Goal: Answer question/provide support

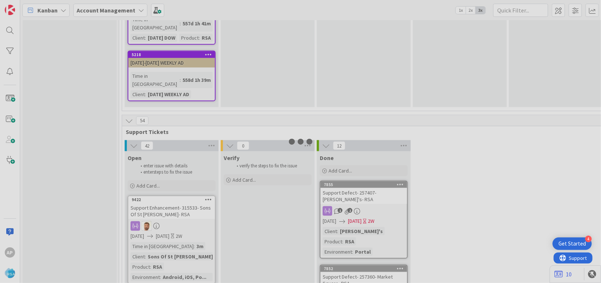
scroll to position [1475, 0]
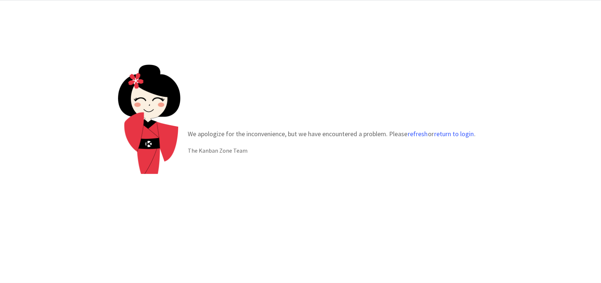
click at [465, 132] on button "return to login" at bounding box center [454, 133] width 40 height 7
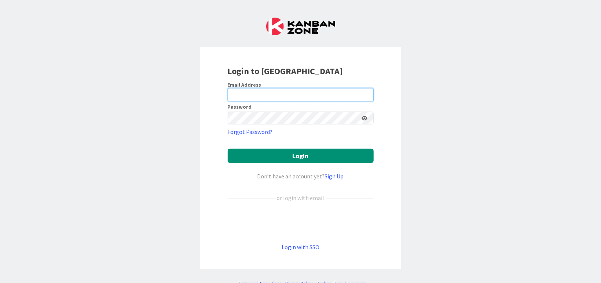
click at [278, 96] on input "email" at bounding box center [301, 94] width 146 height 13
click at [498, 132] on div "Login to Kanban Zone Email Address Password Forgot Password? Login Don’t have a…" at bounding box center [300, 141] width 601 height 283
click at [257, 93] on input "email" at bounding box center [301, 94] width 146 height 13
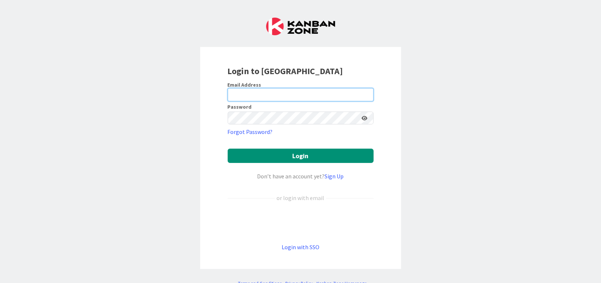
click at [257, 93] on input "email" at bounding box center [301, 94] width 146 height 13
click at [245, 89] on input "email" at bounding box center [301, 94] width 146 height 13
click at [238, 93] on input "email" at bounding box center [301, 94] width 146 height 13
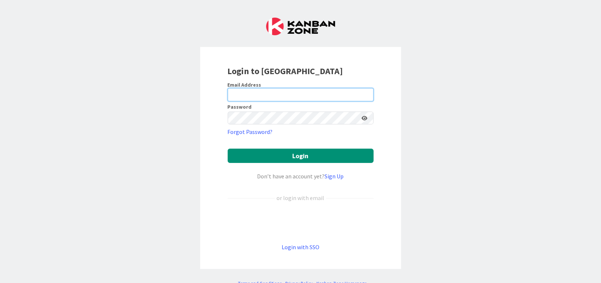
click at [238, 93] on input "email" at bounding box center [301, 94] width 146 height 13
click at [262, 91] on input "a" at bounding box center [301, 94] width 146 height 13
type input "akhil@rsaamerica.com"
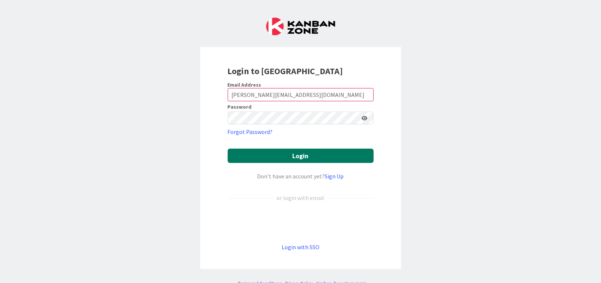
click at [298, 156] on button "Login" at bounding box center [301, 156] width 146 height 14
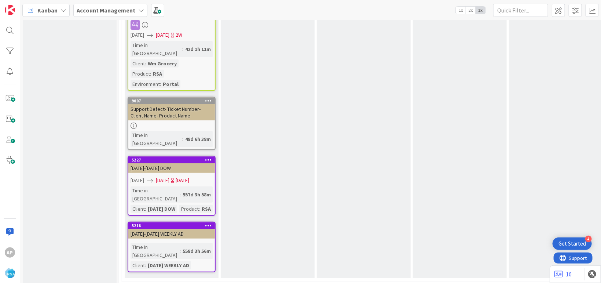
scroll to position [1475, 0]
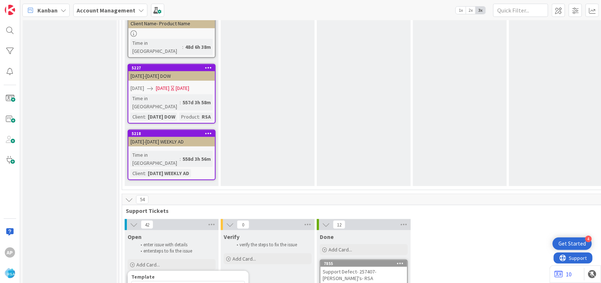
scroll to position [1565, 0]
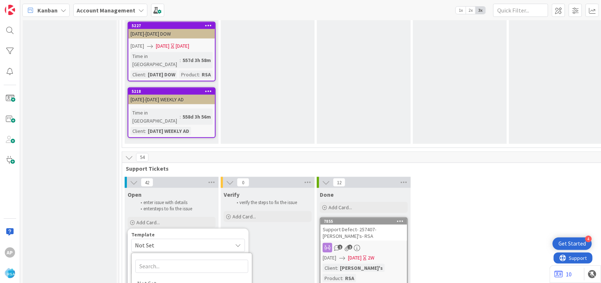
type textarea "x"
type textarea "Support Defect- Ticket Number- Client Name- Product Name"
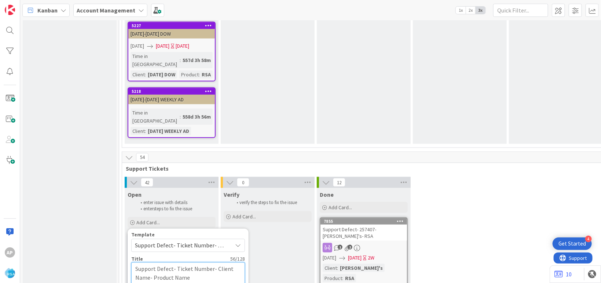
click at [210, 262] on textarea "Support Defect- Ticket Number- Client Name- Product Name" at bounding box center [188, 273] width 114 height 22
click at [209, 262] on textarea "Support Defect- Ticket Number- Client Name- Product Name" at bounding box center [188, 273] width 114 height 22
click at [213, 262] on textarea "Support Defect- Ticket Number- Client Name- Product Name" at bounding box center [188, 273] width 114 height 22
click at [211, 262] on textarea "Support Defect- Ticket Number- Client Name- Product Name" at bounding box center [188, 273] width 114 height 22
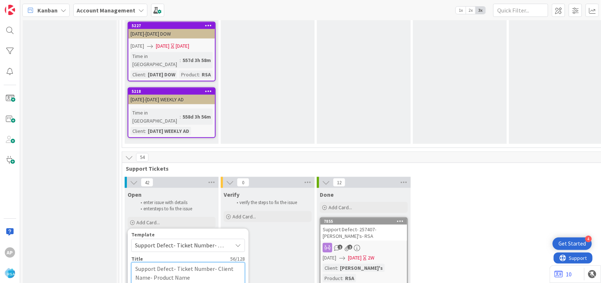
click at [212, 262] on textarea "Support Defect- Ticket Number- Client Name- Product Name" at bounding box center [188, 273] width 114 height 22
type textarea "x"
type textarea "Support Defect- Ticket Numbe- Client Name- Product Name"
type textarea "x"
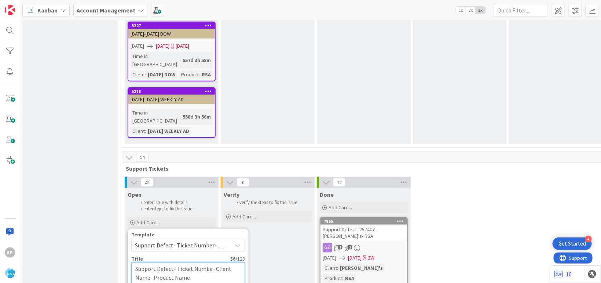
type textarea "Support Defect- Ticket Numb- Client Name- Product Name"
type textarea "x"
type textarea "Support Defect- Ticket Num- Client Name- Product Name"
type textarea "x"
type textarea "Support Defect- Ticket Nu- Client Name- Product Name"
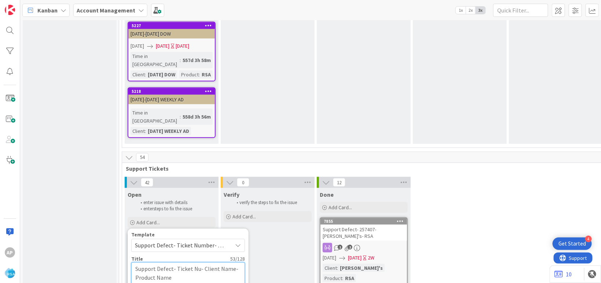
type textarea "x"
type textarea "Support Defect- Ticket N- Client Name- Product Name"
type textarea "x"
type textarea "Support Defect- Ticket - Client Name- Product Name"
type textarea "x"
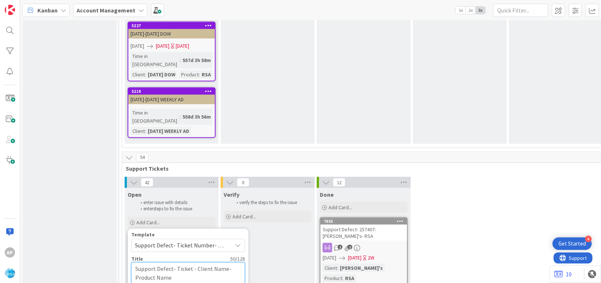
type textarea "Support Defect- Ticket- Client Name- Product Name"
type textarea "x"
type textarea "Support Defect- Ticke- Client Name- Product Name"
type textarea "x"
type textarea "Support Defect- Tick- Client Name- Product Name"
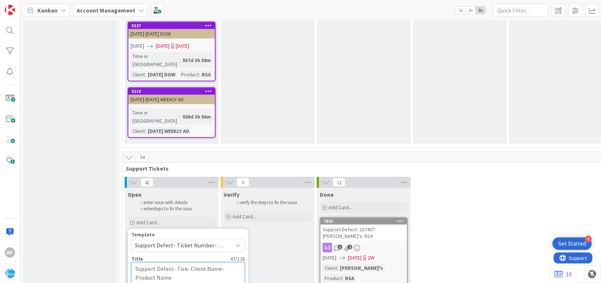
type textarea "x"
type textarea "Support Defect- Tic- Client Name- Product Name"
type textarea "x"
type textarea "Support Defect- Ti- Client Name- Product Name"
type textarea "x"
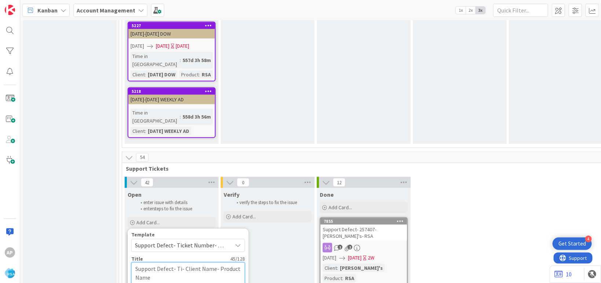
type textarea "Support Defect- T- Client Name- Product Name"
type textarea "x"
type textarea "Support Defect- - Client Name- Product Name"
type textarea "x"
type textarea "Support Defect- 3- Client Name- Product Name"
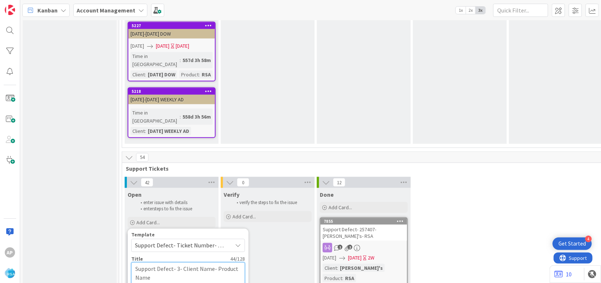
type textarea "x"
type textarea "Support Defect- 31- Client Name- Product Name"
type textarea "x"
type textarea "Support Defect- 318- Client Name- Product Name"
type textarea "x"
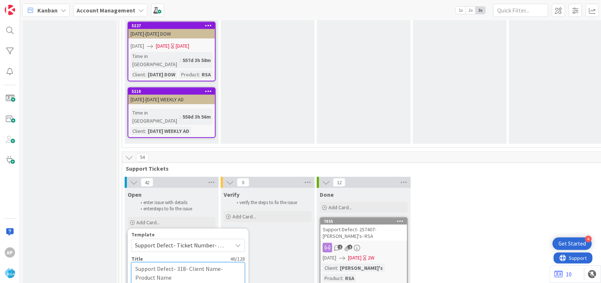
type textarea "Support Defect- 3181- Client Name- Product Name"
type textarea "x"
type textarea "Support Defect- 31817- Client Name- Product Name"
type textarea "x"
type textarea "Support Defect- 318172- Client Name- Product Name"
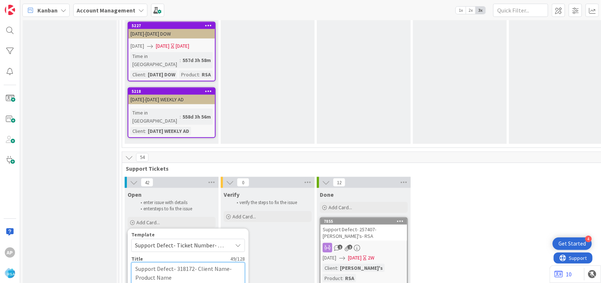
click at [227, 262] on textarea "Support Defect- 318172- Client Name- Product Name" at bounding box center [188, 273] width 114 height 22
click at [226, 262] on textarea "Support Defect- 318172- Client Name- Product Name" at bounding box center [188, 273] width 114 height 22
click at [225, 262] on textarea "Support Defect- 318172- Client Name- Product Name" at bounding box center [188, 273] width 114 height 22
type textarea "x"
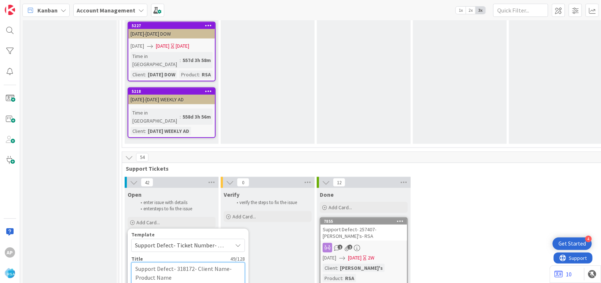
type textarea "Support Defect- 318172- Client Nam- Product Name"
type textarea "x"
type textarea "Support Defect- 318172- Client Na- Product Name"
type textarea "x"
type textarea "Support Defect- 318172- Client N- Product Name"
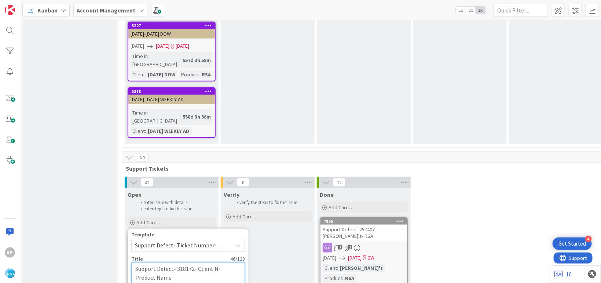
type textarea "x"
type textarea "Support Defect- 318172- Client - Product Name"
type textarea "x"
type textarea "Support Defect- 318172- Client- Product Name"
type textarea "x"
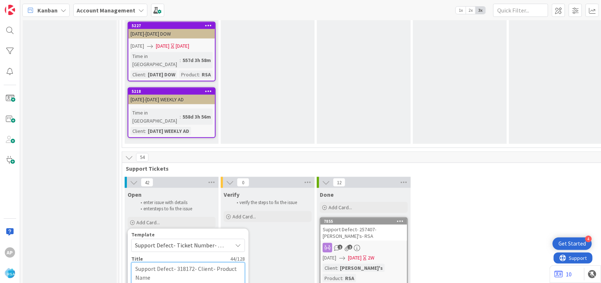
type textarea "Support Defect- 318172- Clien- Product Name"
type textarea "x"
type textarea "Support Defect- 318172- Clie- Product Name"
type textarea "x"
type textarea "Support Defect- 318172- Cli- Product Name"
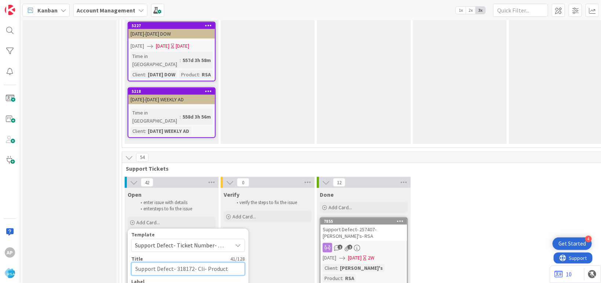
type textarea "x"
type textarea "Support Defect- 318172- Cl- Product Name"
type textarea "x"
type textarea "Support Defect- 318172- C- Product Name"
type textarea "x"
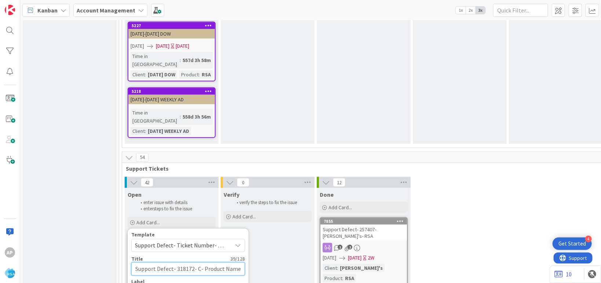
type textarea "Support Defect- 318172- - Product Name"
type textarea "x"
type textarea "Support Defect- 318172- H- Product Name"
type textarea "x"
type textarea "Support Defect- 318172- HG- Product Name"
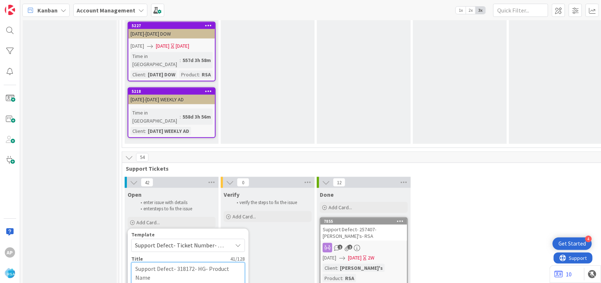
type textarea "x"
type textarea "Support Defect- 318172- HGG- Product Name"
type textarea "x"
type textarea "Support Defect- 318172- HG- Product Name"
type textarea "x"
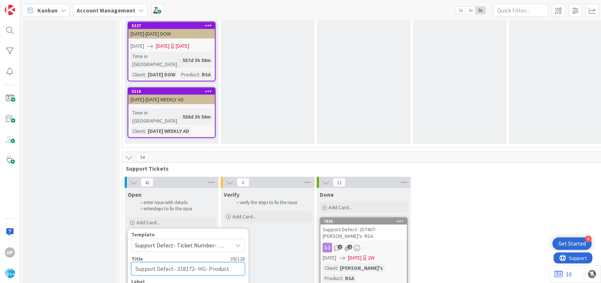
type textarea "Support Defect- 318172- H- Product Name"
type textarea "x"
type textarea "Support Defect- 318172- - Product Name"
type textarea "x"
type textarea "Support Defect- 318172- Cardeneas- Product Name"
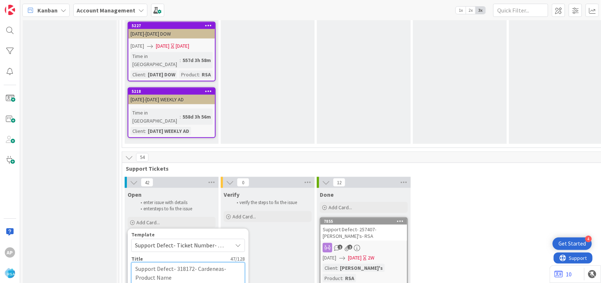
click at [187, 262] on textarea "Support Defect- 318172- Cardeneas- Product Name" at bounding box center [188, 273] width 114 height 22
type textarea "x"
type textarea "Support Defect- 318172- Cardeneas- Product Nam"
type textarea "x"
type textarea "Support Defect- 318172- Cardeneas- Product Na"
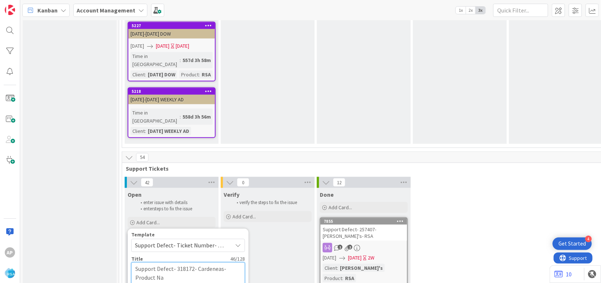
type textarea "x"
type textarea "Support Defect- 318172- Cardeneas- Product N"
type textarea "x"
type textarea "Support Defect- 318172- Cardeneas- Product"
type textarea "x"
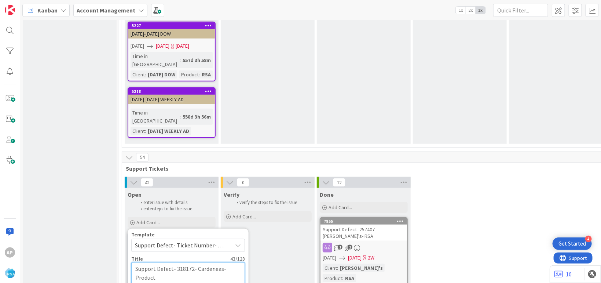
type textarea "Support Defect- 318172- Cardeneas- Product"
type textarea "x"
type textarea "Support Defect- 318172- Cardeneas- Produc"
type textarea "x"
type textarea "Support Defect- 318172- Cardeneas- Produ"
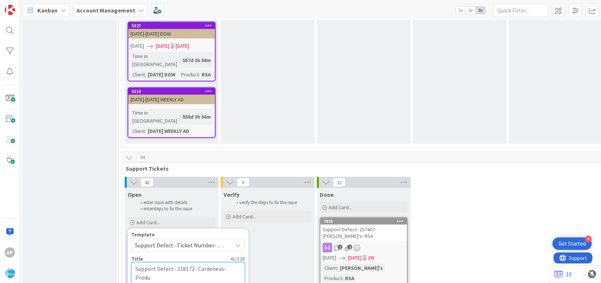
type textarea "x"
type textarea "Support Defect- 318172- Cardeneas- Prod"
type textarea "x"
type textarea "Support Defect- 318172- Cardeneas- Pro"
type textarea "x"
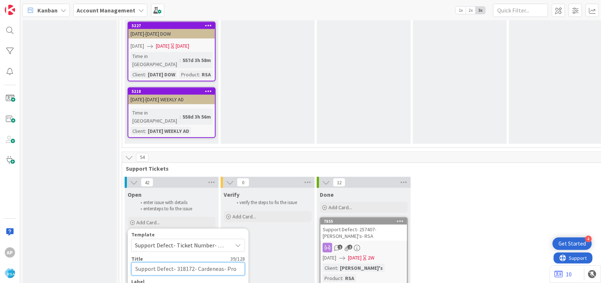
type textarea "Support Defect- 318172- Cardeneas- Pr"
type textarea "x"
type textarea "Support Defect- 318172- Cardeneas- P"
type textarea "x"
type textarea "Support Defect- 318172- Cardeneas-"
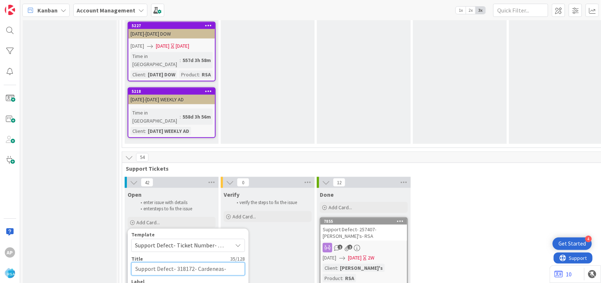
type textarea "x"
type textarea "Support Defect- 318172- Cardeneas- R"
type textarea "x"
type textarea "Support Defect- 318172- Cardeneas- RS"
type textarea "x"
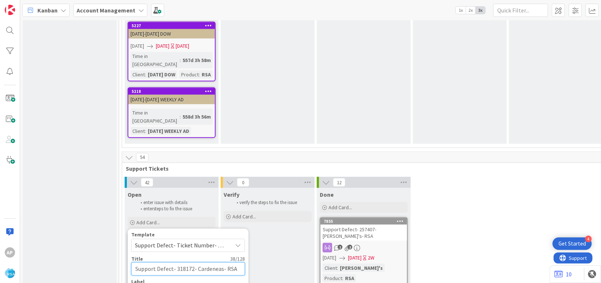
click at [210, 262] on textarea "Support Defect- 318172- Cardeneas- RSA" at bounding box center [188, 268] width 114 height 13
click at [229, 262] on textarea "Support Defect- 318172- Cardeneas- RSA" at bounding box center [188, 268] width 114 height 13
type textarea "Support Defect- 318172- Cardeneas- RSA"
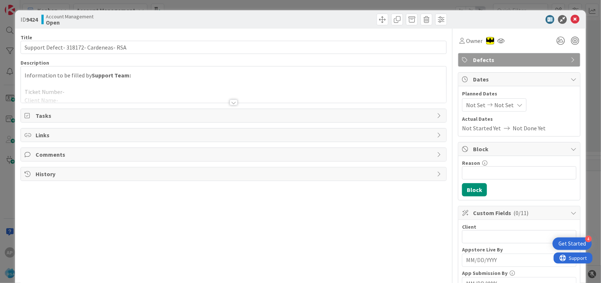
click at [64, 91] on div at bounding box center [234, 93] width 426 height 19
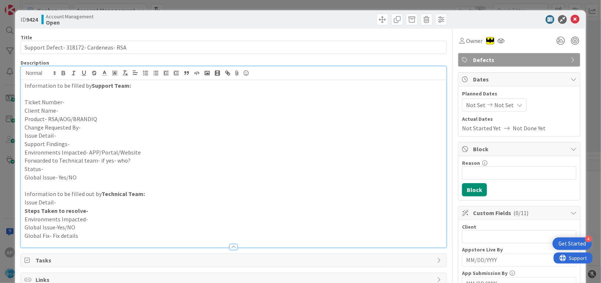
click at [69, 135] on p "Issue Detail-" at bounding box center [234, 135] width 418 height 8
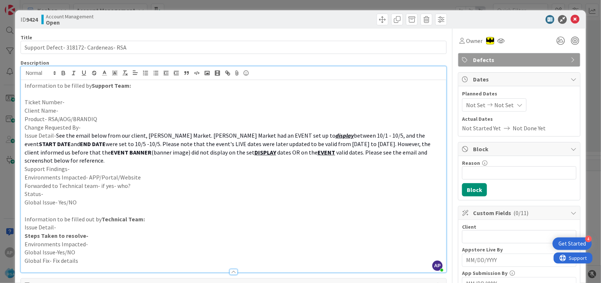
click at [70, 103] on p "Ticket Number-" at bounding box center [234, 102] width 418 height 8
click at [68, 111] on p "Client Name-" at bounding box center [234, 110] width 418 height 8
click at [102, 120] on p "Product- RSA/AOG/BRANDIQ" at bounding box center [234, 119] width 418 height 8
click at [66, 110] on p "Client Name-Caedeneas" at bounding box center [234, 110] width 418 height 8
click at [215, 181] on p "Environments Impacted- APP/Portal/Website" at bounding box center [234, 177] width 418 height 8
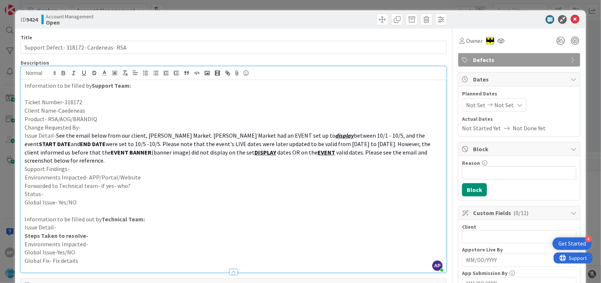
click at [57, 113] on p "Client Name-Caedeneas" at bounding box center [234, 110] width 418 height 8
click at [57, 112] on p "Client Name-Caedeneas" at bounding box center [234, 110] width 418 height 8
click at [76, 114] on div "Information to be filled by Support Team: Ticket Number-318172 Client Name- Cae…" at bounding box center [234, 176] width 426 height 192
click at [109, 111] on p "Client Name- Caedeneas" at bounding box center [234, 110] width 418 height 8
click at [67, 112] on p "Client Name- Caedeneas" at bounding box center [234, 110] width 418 height 8
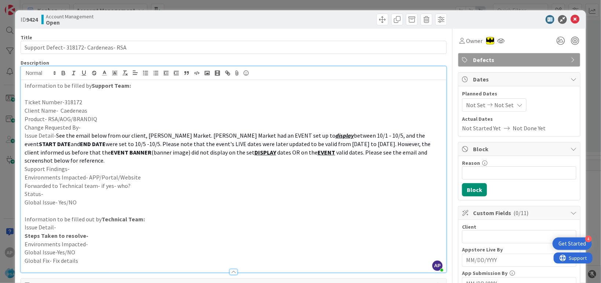
click at [64, 112] on p "Client Name- Caedeneas" at bounding box center [234, 110] width 418 height 8
click at [95, 113] on p "Client Name- Credeneas" at bounding box center [234, 110] width 418 height 8
click at [96, 118] on p "Product- RSA/AOG/BRANDIQ" at bounding box center [234, 119] width 418 height 8
click at [99, 119] on p "Product- RSA/AOG/BRANDIQ" at bounding box center [234, 119] width 418 height 8
click at [81, 111] on p "Client Name- Credeneas" at bounding box center [234, 110] width 418 height 8
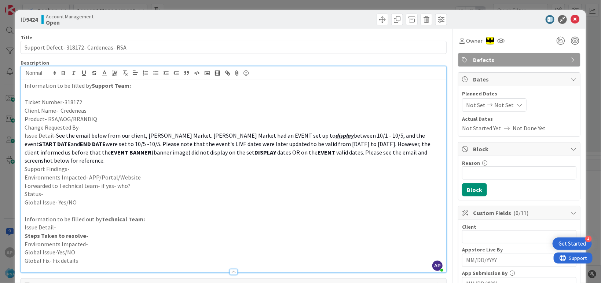
click at [105, 117] on p "Product- RSA/AOG/BRANDIQ" at bounding box center [234, 119] width 418 height 8
click at [103, 118] on p "Product- RSA/AOG/BRANDIQ" at bounding box center [234, 119] width 418 height 8
click at [103, 121] on p "Product- RSA/AOG/BRANDIQ" at bounding box center [234, 119] width 418 height 8
click at [102, 119] on p "Product- RSA/AOG/BRANDIQ" at bounding box center [234, 119] width 418 height 8
click at [90, 128] on p "Change Requested By-" at bounding box center [234, 127] width 418 height 8
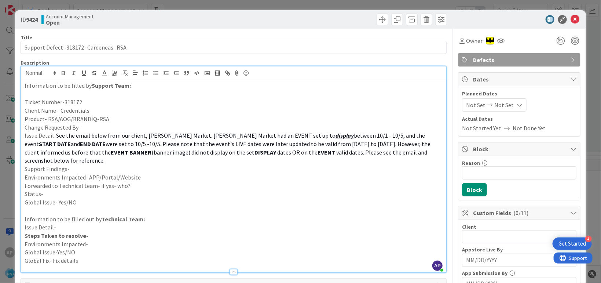
click at [46, 165] on p "Support Findings-" at bounding box center [234, 169] width 418 height 8
click at [76, 168] on p "Support Findings-" at bounding box center [234, 169] width 418 height 8
click at [121, 169] on p "Support Findings-We have forwaded" at bounding box center [234, 169] width 418 height 8
click at [131, 165] on p "Support Findings-We have to check" at bounding box center [234, 169] width 418 height 8
click at [115, 168] on p "Support Findings-We have to check" at bounding box center [234, 169] width 418 height 8
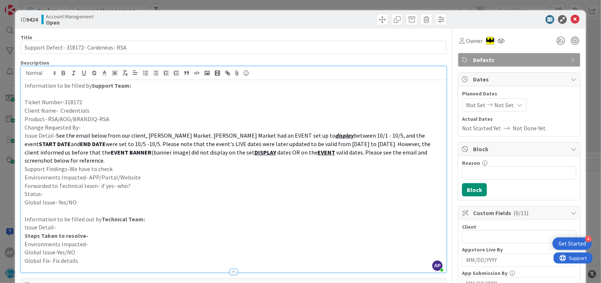
click at [116, 165] on p "Support Findings-We have to check" at bounding box center [234, 169] width 418 height 8
click at [112, 168] on p "Support Findings-We have to check" at bounding box center [234, 169] width 418 height 8
click at [145, 175] on p "Environments Impacted- APP/Portal/Website" at bounding box center [234, 177] width 418 height 8
click at [141, 185] on p "Forwarded to Technical team- if yes- who?" at bounding box center [234, 186] width 418 height 8
click at [48, 198] on p "Global Issue- Yes/NO" at bounding box center [234, 202] width 418 height 8
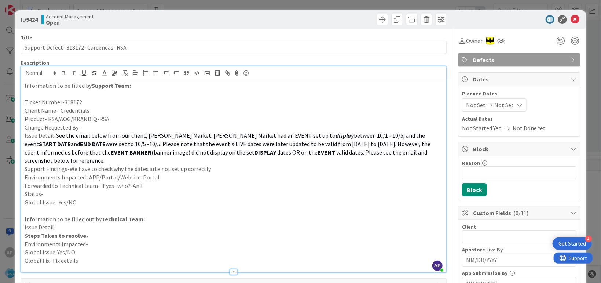
click at [47, 190] on p "Status-" at bounding box center [234, 194] width 418 height 8
click at [47, 195] on p "Status-" at bounding box center [234, 194] width 418 height 8
click at [46, 192] on p "Status-" at bounding box center [234, 194] width 418 height 8
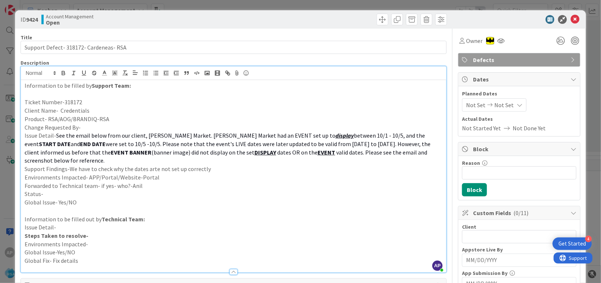
click at [46, 192] on p "Status-" at bounding box center [234, 194] width 418 height 8
click at [49, 193] on p "Status-" at bounding box center [234, 194] width 418 height 8
click at [474, 104] on span "Not Set" at bounding box center [475, 105] width 19 height 9
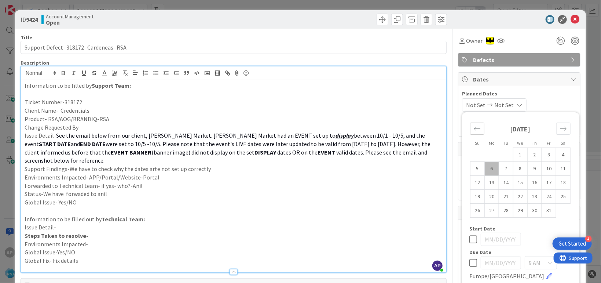
click at [474, 129] on icon "Move backward to switch to the previous month." at bounding box center [477, 128] width 7 height 7
click at [487, 212] on td "29" at bounding box center [492, 210] width 14 height 14
type input "[DATE]"
click at [560, 127] on icon "Move forward to switch to the next month." at bounding box center [563, 128] width 7 height 7
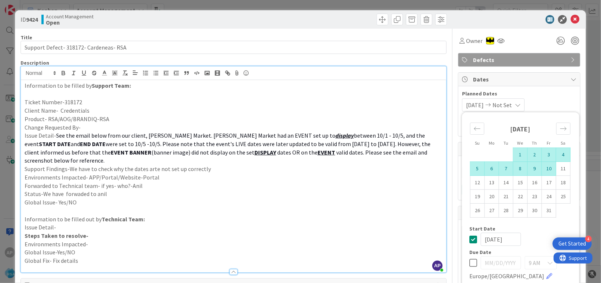
click at [546, 171] on td "10" at bounding box center [549, 168] width 14 height 14
type input "[DATE]"
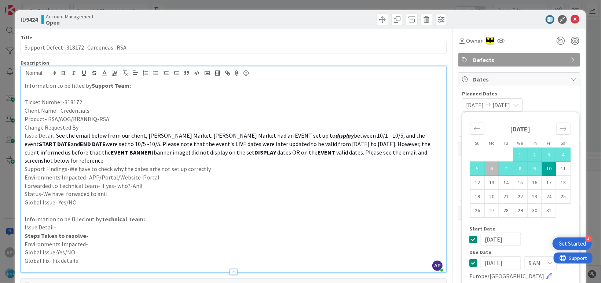
click at [427, 196] on p "Status-We have forwaded to anil" at bounding box center [234, 194] width 418 height 8
click at [467, 150] on div "Block" at bounding box center [520, 149] width 122 height 14
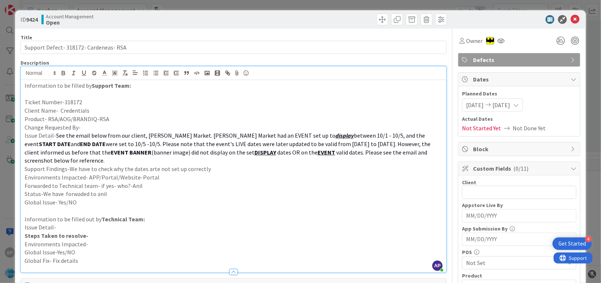
click at [486, 233] on input "MM/DD/YYYY" at bounding box center [519, 239] width 106 height 12
click at [480, 233] on input "MM/DD/YYYY" at bounding box center [519, 239] width 106 height 12
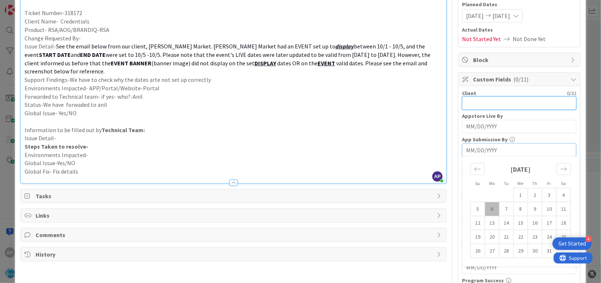
click at [507, 102] on input "text" at bounding box center [519, 102] width 114 height 13
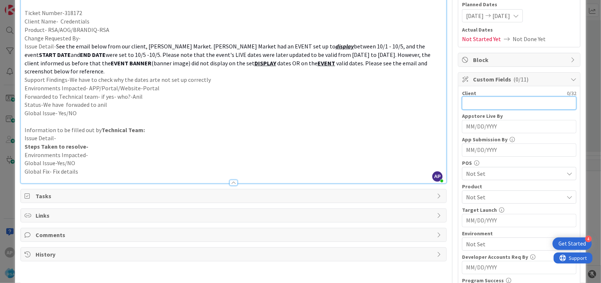
click at [466, 101] on input "text" at bounding box center [519, 102] width 114 height 13
click at [478, 102] on input "text" at bounding box center [519, 102] width 114 height 13
click at [483, 101] on input "text" at bounding box center [519, 102] width 114 height 13
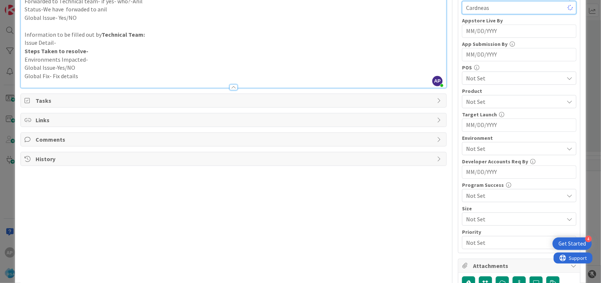
scroll to position [223, 0]
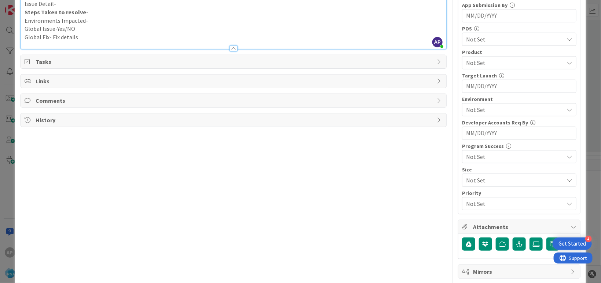
type input "Cardneas"
click at [488, 107] on span "Not Set" at bounding box center [515, 109] width 98 height 9
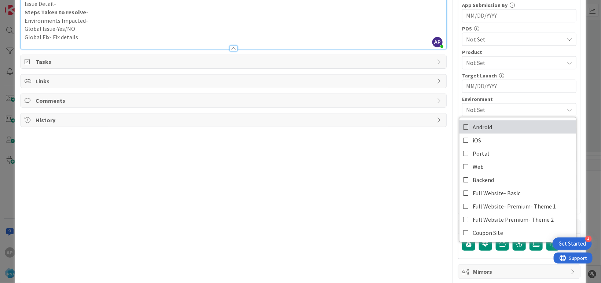
click at [482, 129] on span "Android" at bounding box center [482, 126] width 19 height 11
click at [339, 178] on div "Title 38 / 128 Support Defect- 318172- Cardeneas- RSA Description AP Akhil p m …" at bounding box center [234, 51] width 426 height 493
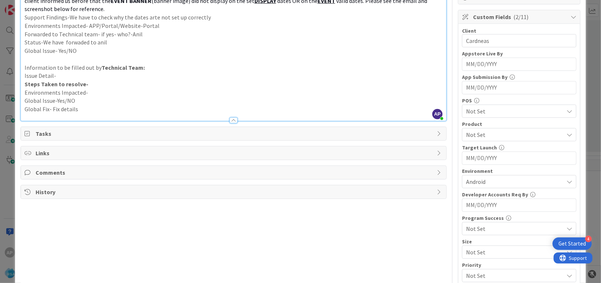
scroll to position [134, 0]
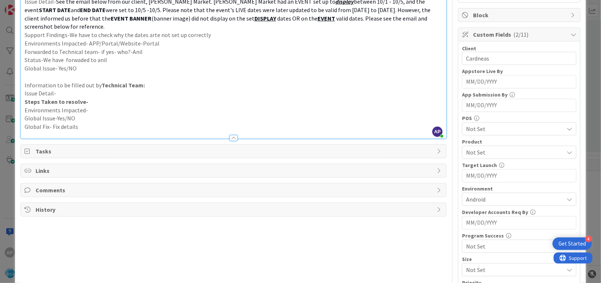
click at [473, 152] on span "Not Set" at bounding box center [515, 152] width 98 height 9
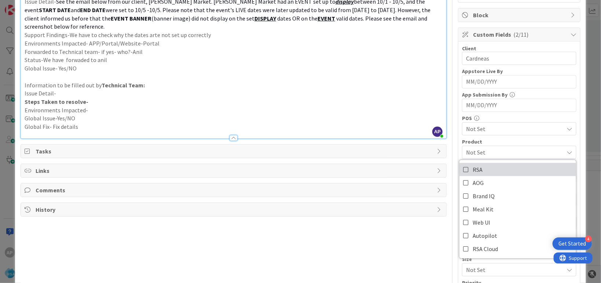
click at [474, 164] on span "RSA" at bounding box center [478, 169] width 10 height 11
drag, startPoint x: 365, startPoint y: 266, endPoint x: 383, endPoint y: 249, distance: 24.6
click at [366, 265] on div "Title 38 / 128 Support Defect- 318172- Cardeneas- RSA Description AP Akhil p m …" at bounding box center [234, 141] width 426 height 493
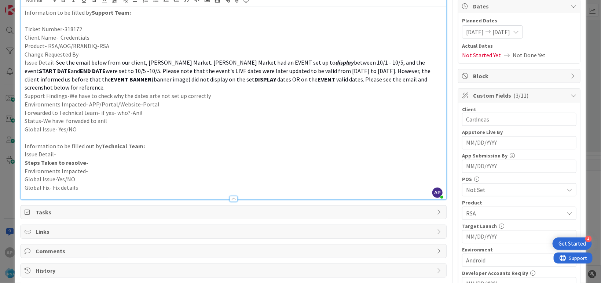
scroll to position [0, 0]
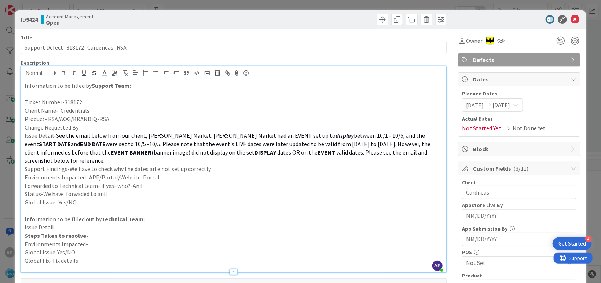
click at [571, 20] on icon at bounding box center [575, 19] width 9 height 9
click at [571, 19] on icon at bounding box center [575, 19] width 9 height 9
